Goal: Entertainment & Leisure: Consume media (video, audio)

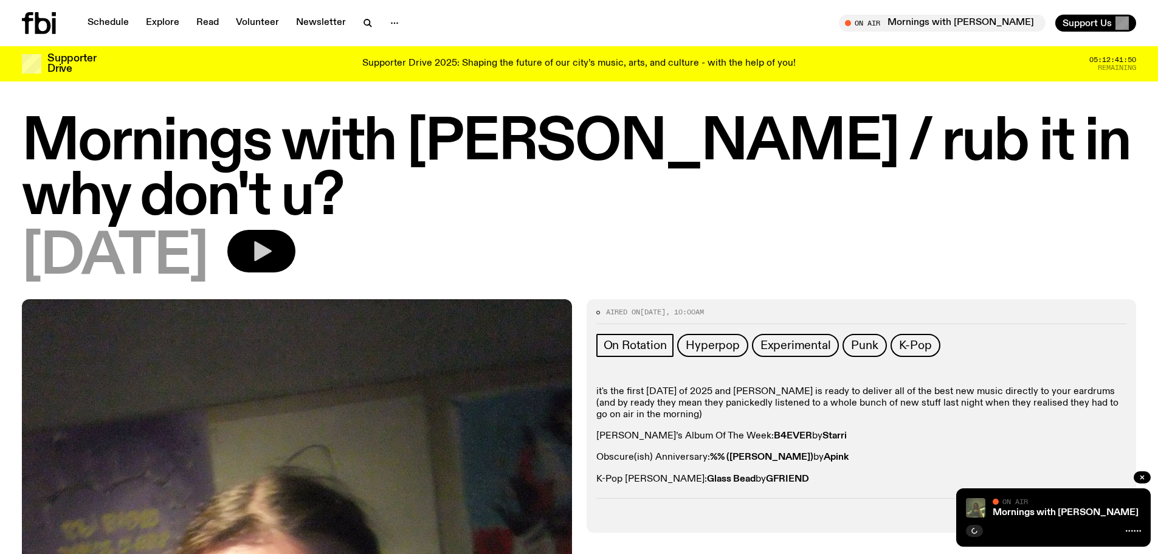
click at [272, 256] on icon "button" at bounding box center [263, 251] width 18 height 20
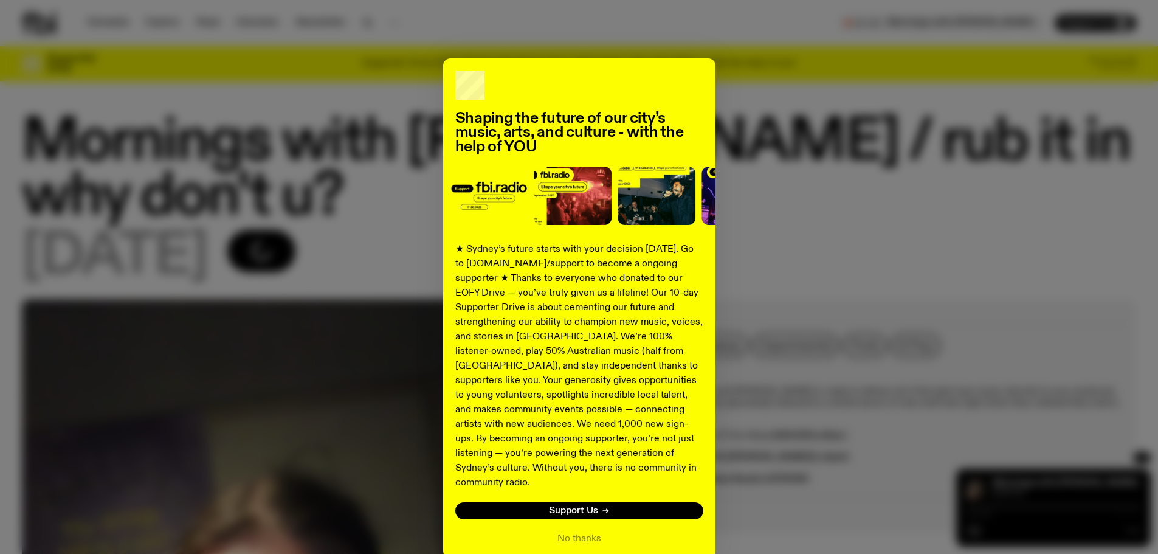
click at [1030, 484] on div "Shaping the future of our city’s music, arts, and culture - with the help of YO…" at bounding box center [579, 308] width 1115 height 500
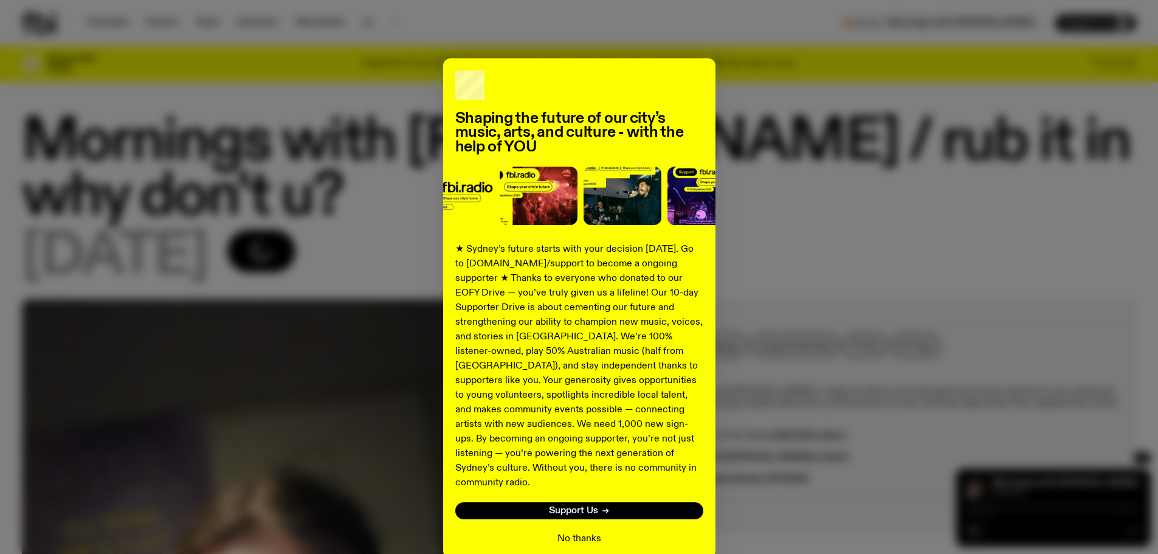
drag, startPoint x: 572, startPoint y: 523, endPoint x: 583, endPoint y: 517, distance: 11.7
click at [572, 531] on button "No thanks" at bounding box center [580, 538] width 44 height 15
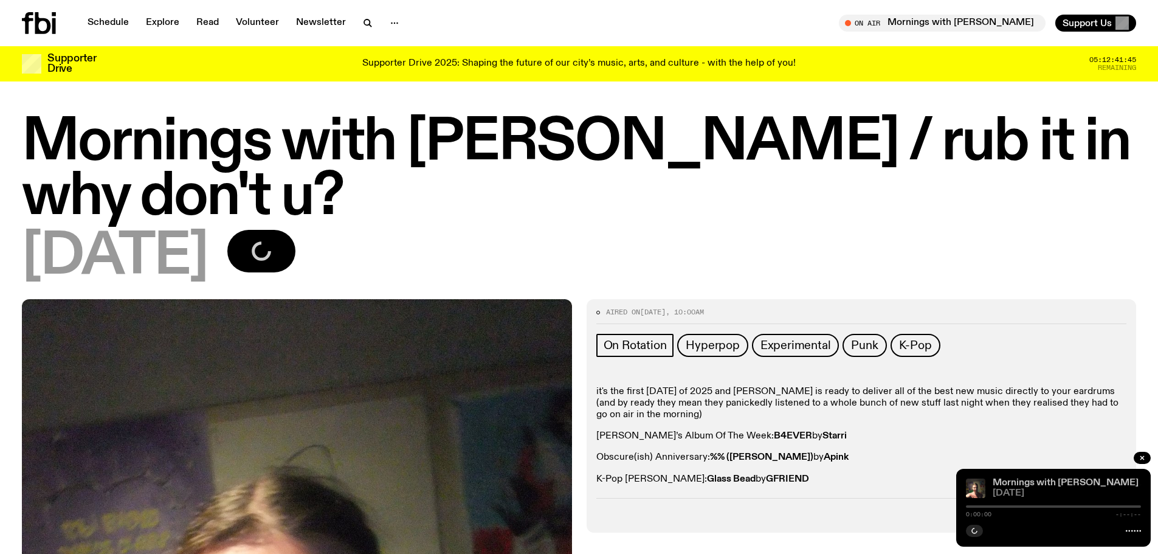
click at [1014, 483] on link "Mornings with [PERSON_NAME] / rub it in why don't u?" at bounding box center [1114, 483] width 242 height 10
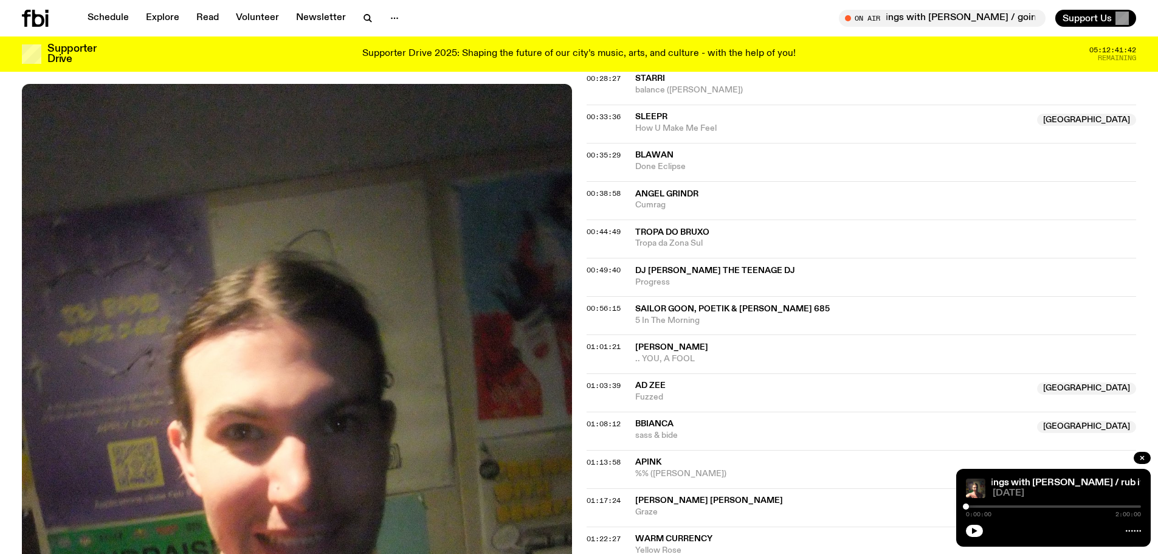
scroll to position [1207, 0]
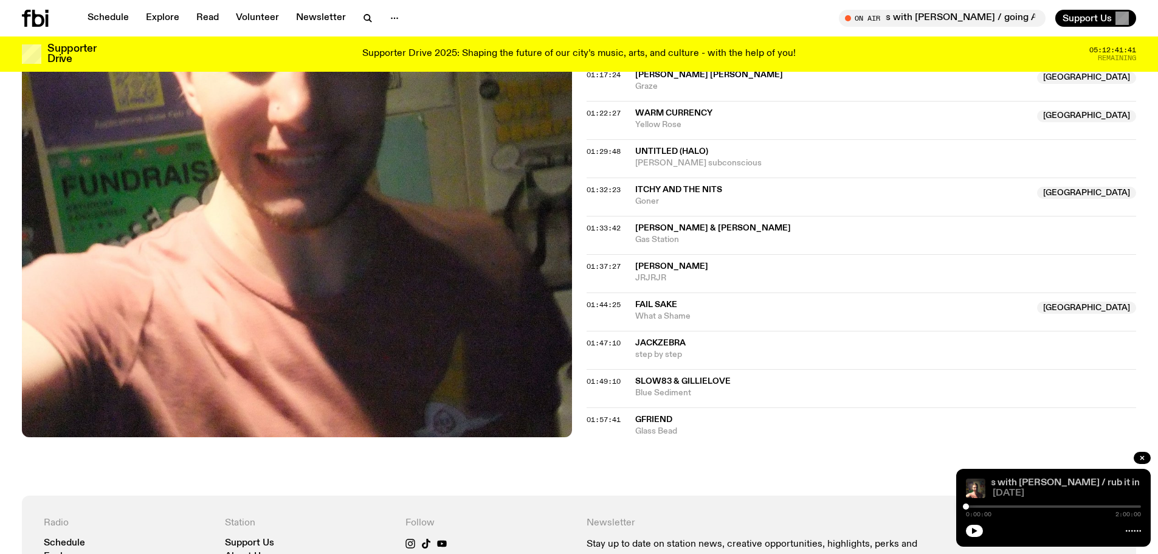
drag, startPoint x: 1056, startPoint y: 472, endPoint x: 1056, endPoint y: 485, distance: 13.4
click at [1056, 485] on link "Mornings with [PERSON_NAME] / rub it in why don't u?" at bounding box center [1075, 483] width 242 height 10
drag, startPoint x: 1056, startPoint y: 482, endPoint x: 955, endPoint y: 305, distance: 204.0
click at [955, 305] on span "Fail Sake" at bounding box center [832, 305] width 395 height 12
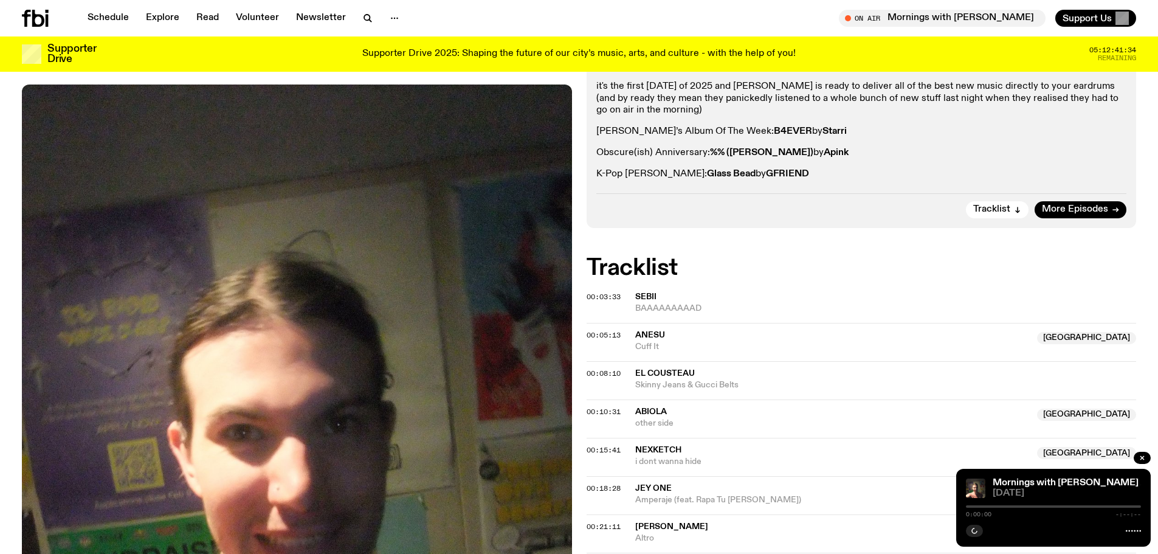
scroll to position [295, 0]
click at [974, 529] on icon "button" at bounding box center [974, 531] width 5 height 6
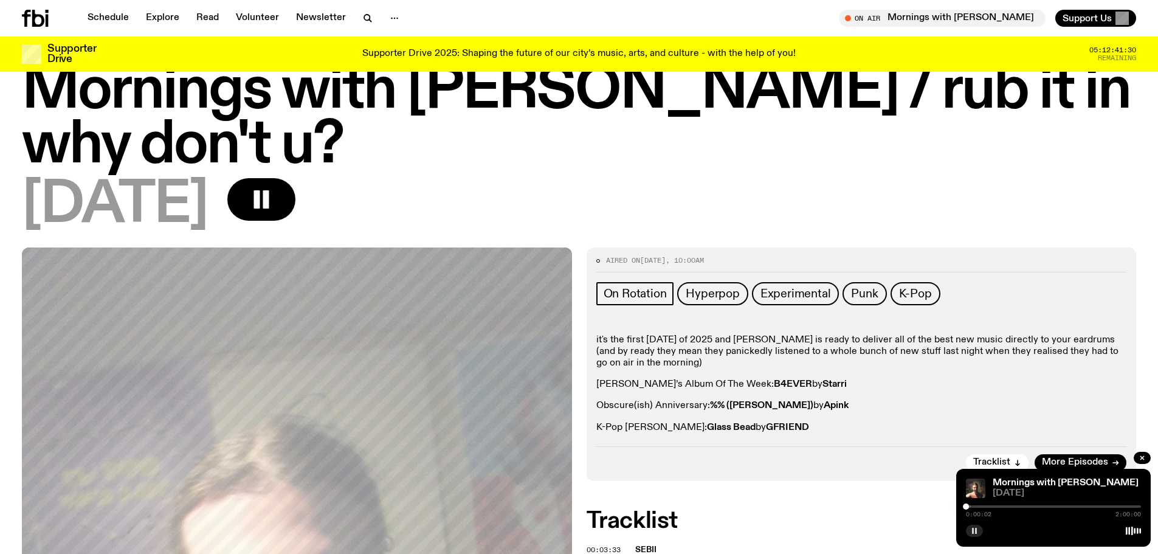
scroll to position [0, 0]
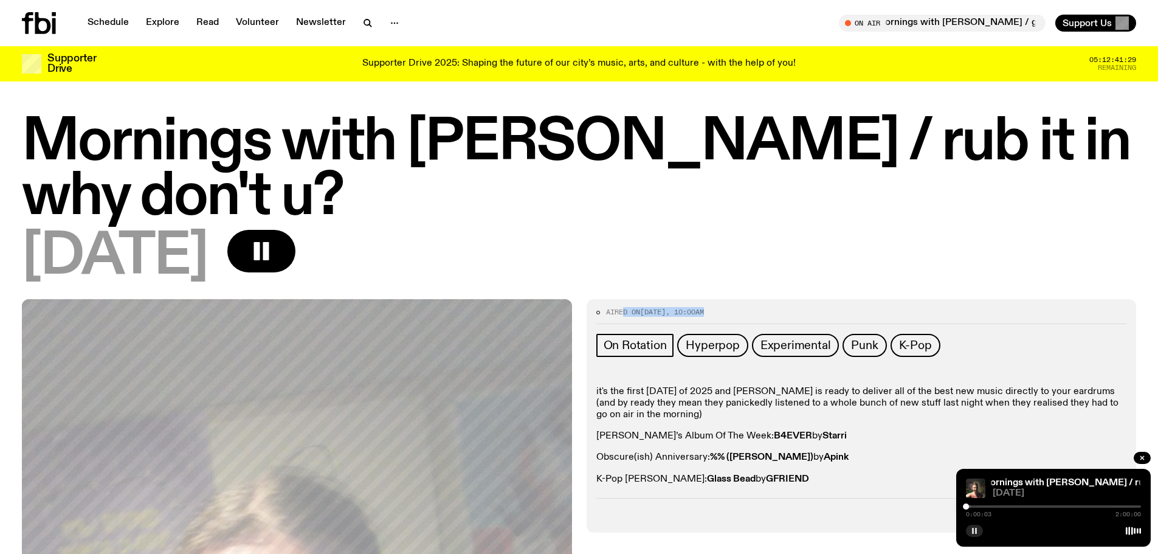
drag, startPoint x: 723, startPoint y: 311, endPoint x: 623, endPoint y: 321, distance: 100.2
click at [623, 319] on div "Aired on [DATE] 10:00am" at bounding box center [862, 316] width 531 height 15
click at [105, 19] on link "Schedule" at bounding box center [108, 23] width 56 height 17
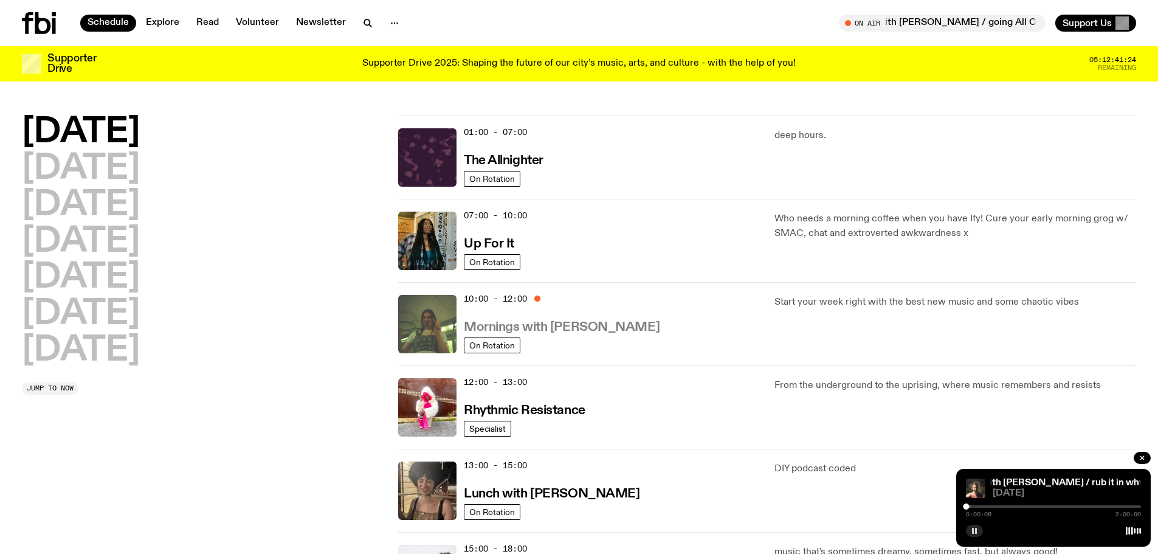
click at [528, 327] on h3 "Mornings with [PERSON_NAME]" at bounding box center [562, 327] width 196 height 13
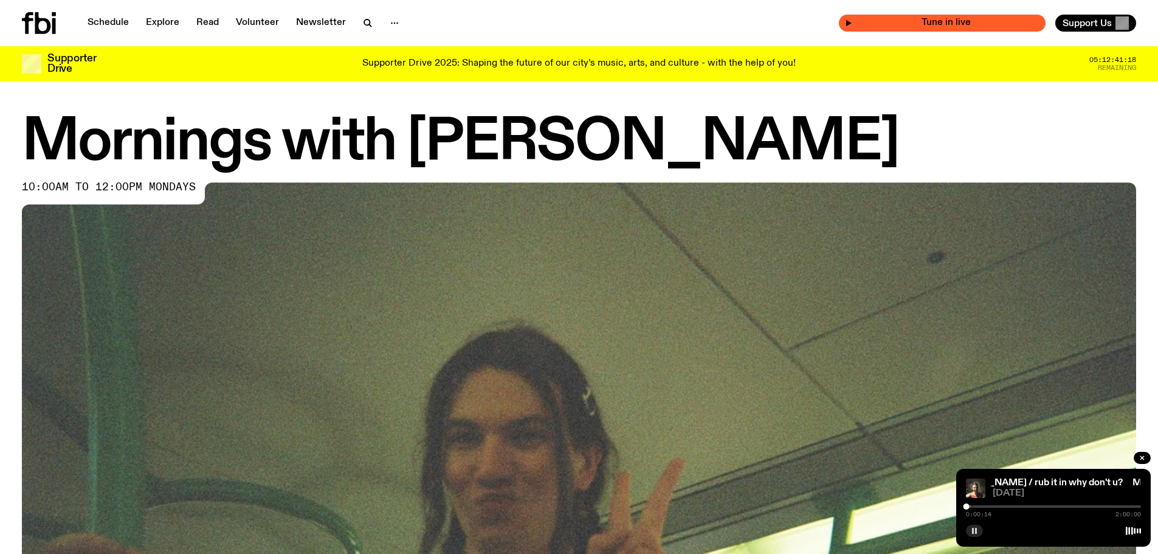
click at [893, 19] on span "Tune in live" at bounding box center [946, 22] width 187 height 9
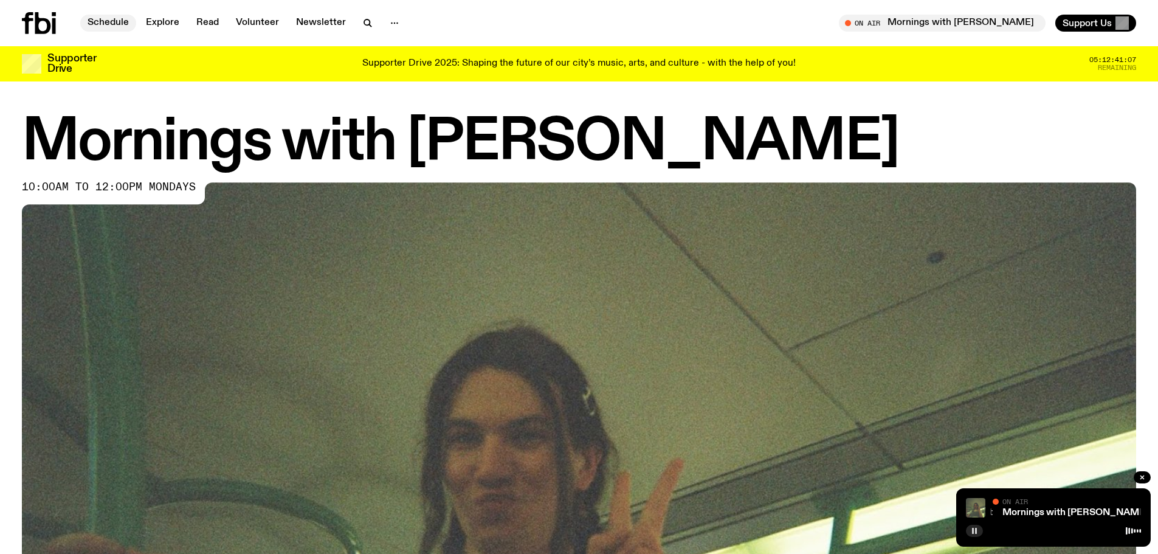
click at [111, 22] on link "Schedule" at bounding box center [108, 23] width 56 height 17
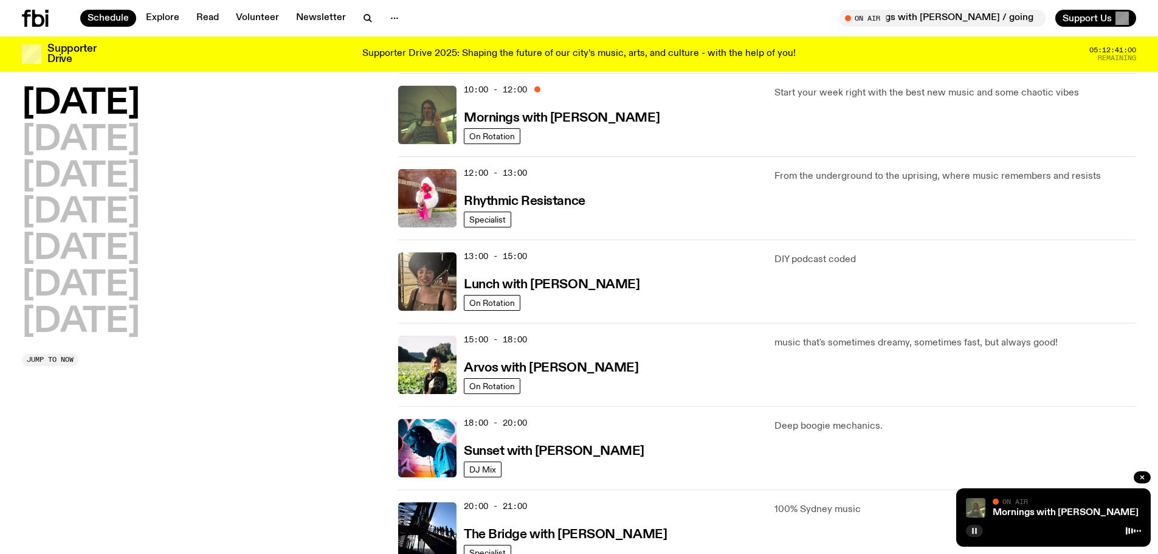
scroll to position [238, 0]
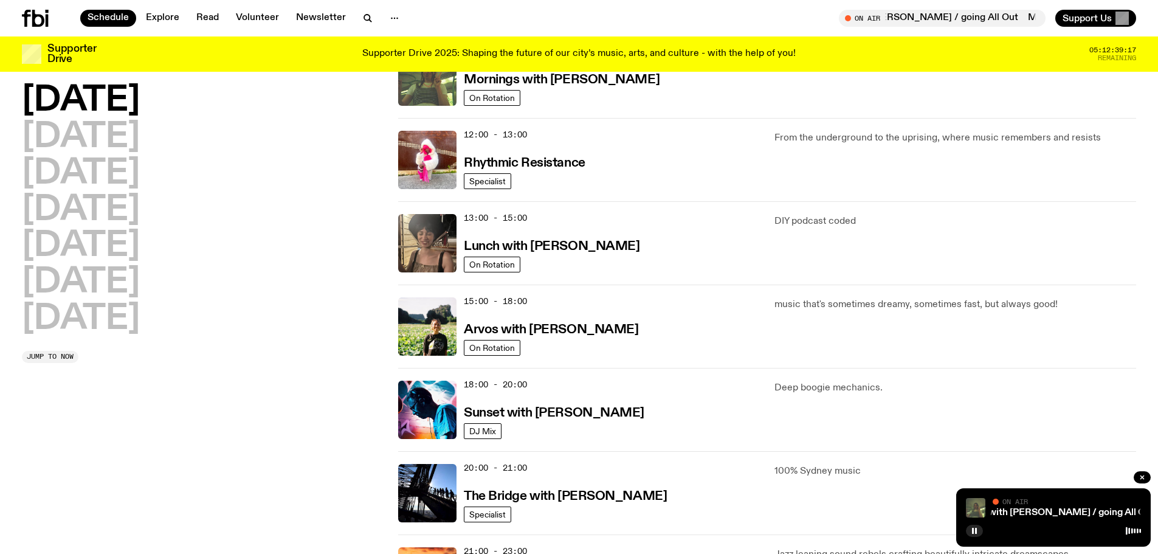
drag, startPoint x: 977, startPoint y: 531, endPoint x: 891, endPoint y: 237, distance: 306.5
click at [977, 530] on rect "button" at bounding box center [976, 531] width 2 height 6
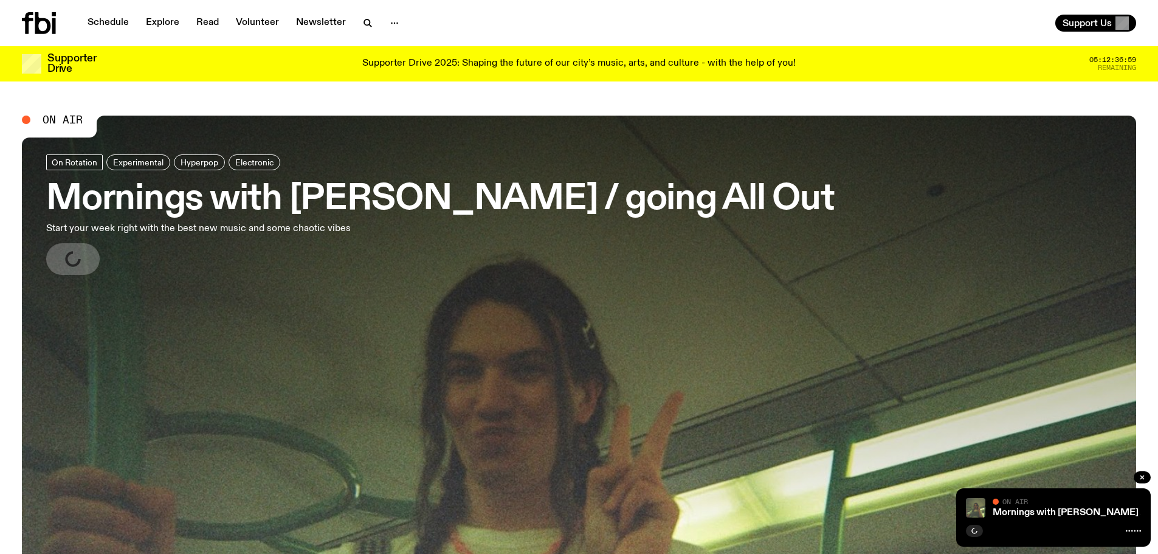
click at [1036, 507] on div "Mornings with [PERSON_NAME] / going All Out Mornings with [PERSON_NAME] / going…" at bounding box center [1067, 507] width 148 height 19
click at [1037, 511] on link "Mornings with [PERSON_NAME] / going All Out" at bounding box center [1098, 513] width 210 height 10
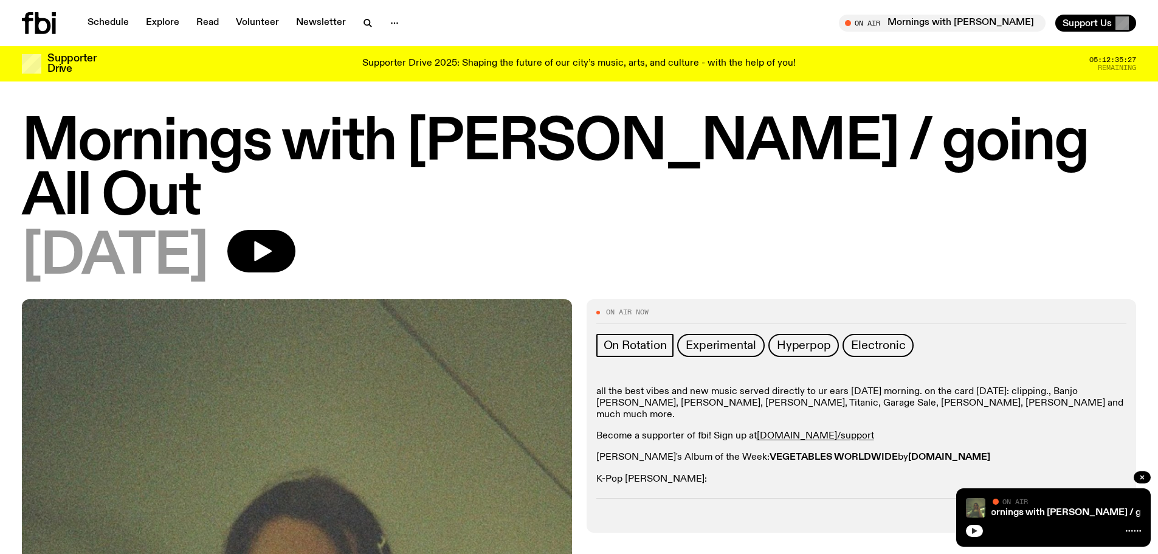
click at [974, 528] on icon "button" at bounding box center [974, 530] width 7 height 7
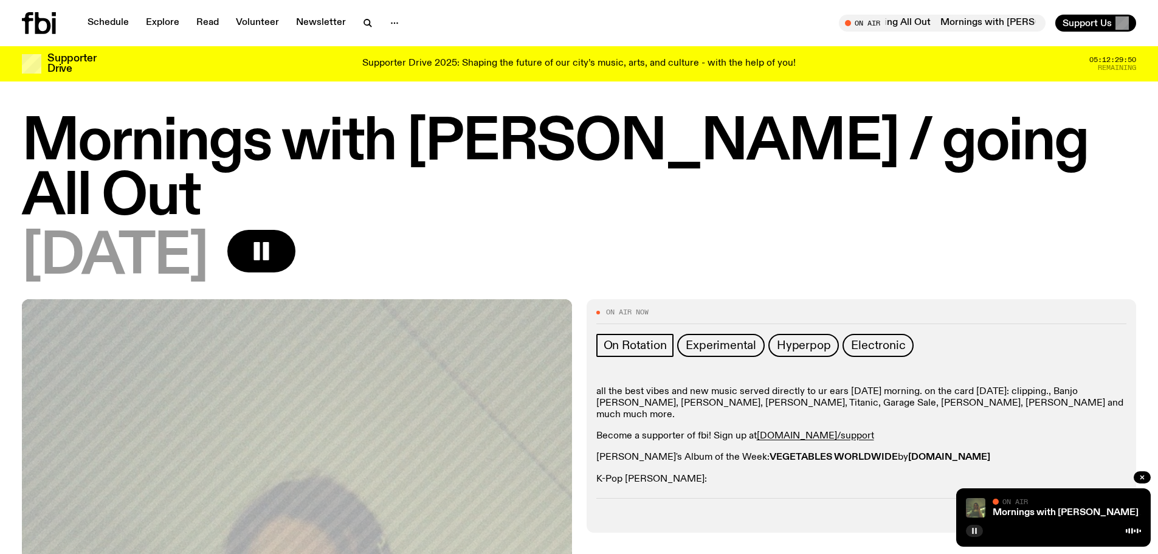
click at [975, 529] on icon "button" at bounding box center [974, 530] width 7 height 7
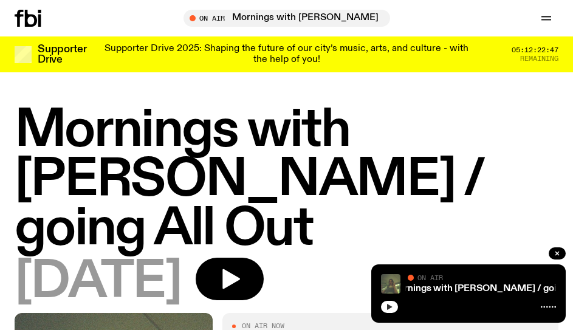
click at [387, 310] on icon "button" at bounding box center [389, 306] width 7 height 7
